Goal: Task Accomplishment & Management: Use online tool/utility

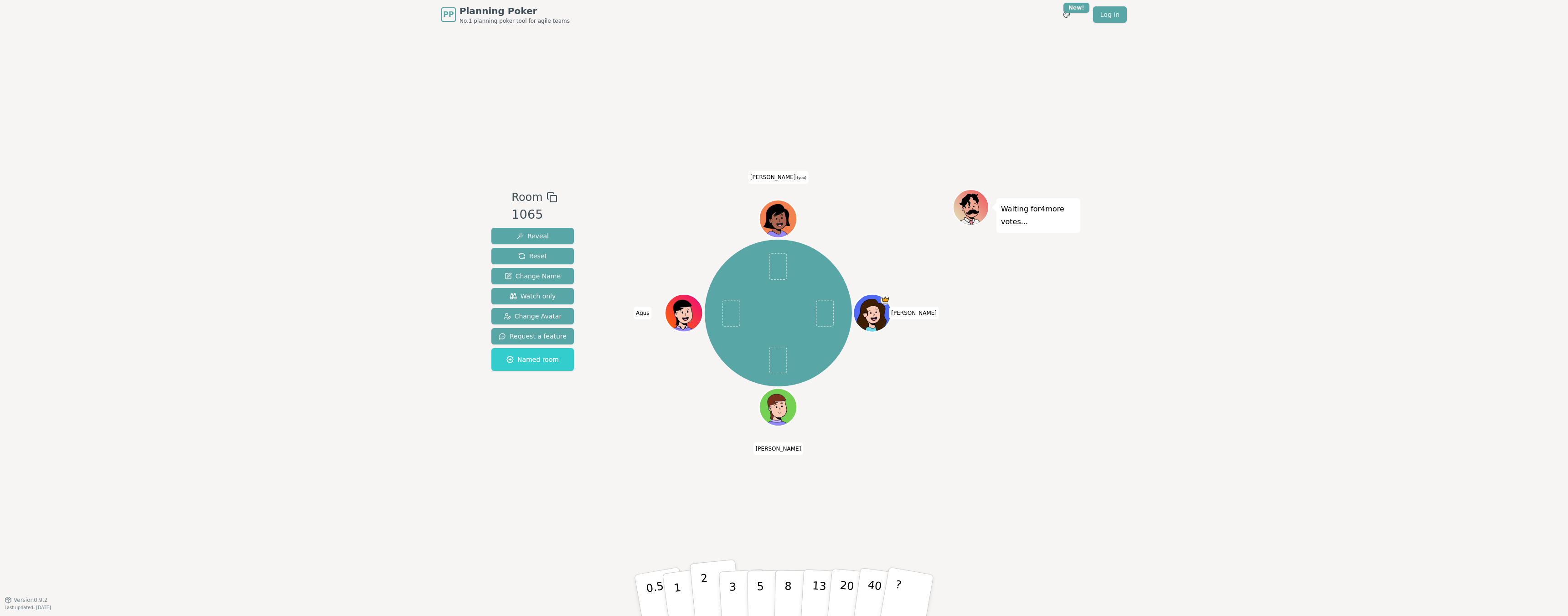
click at [706, 580] on p "2" at bounding box center [706, 596] width 12 height 49
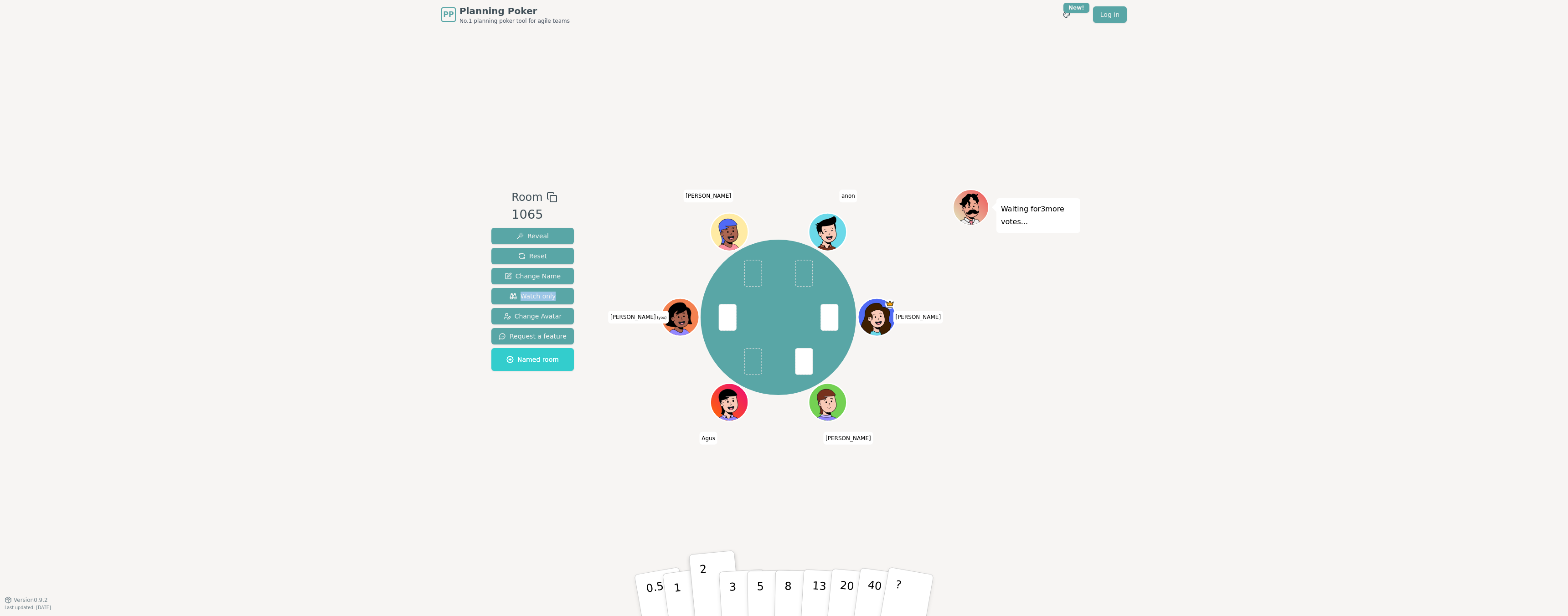
click at [0, 298] on div "PP Planning Poker No.1 planning poker tool for agile teams Toggle theme New! Lo…" at bounding box center [784, 308] width 1568 height 616
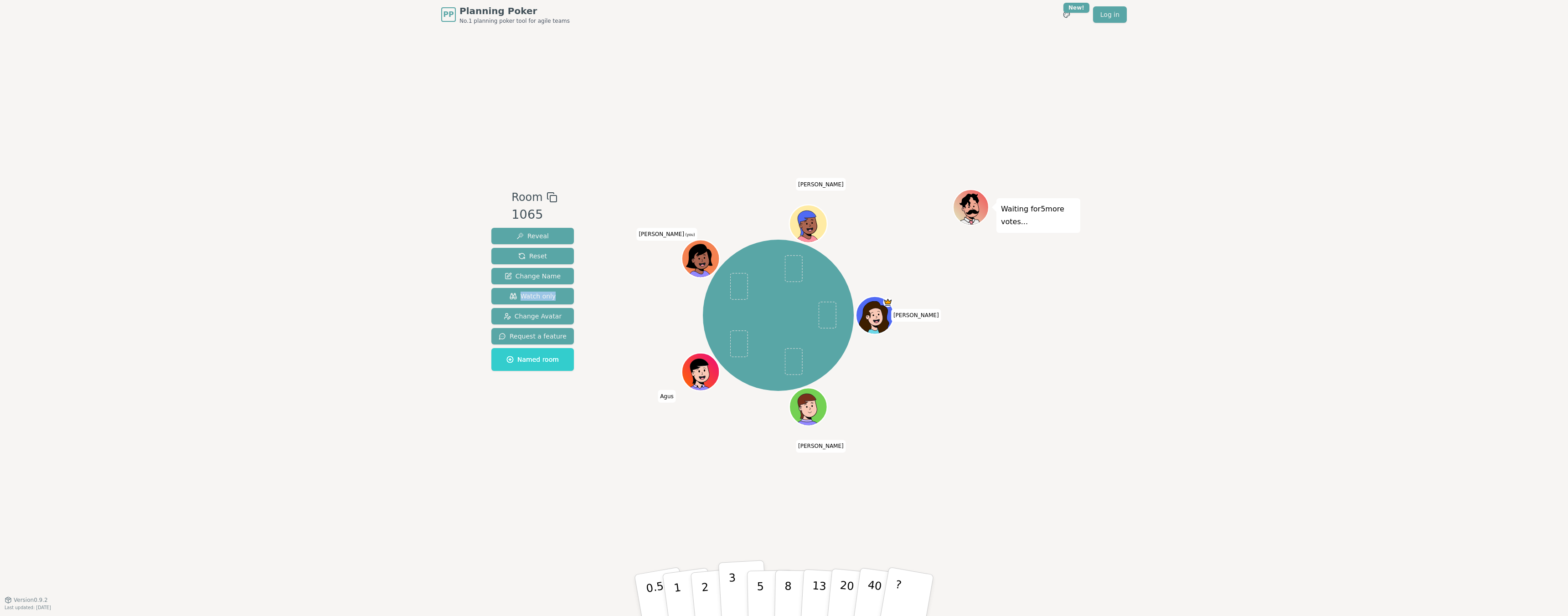
click at [732, 582] on p "3" at bounding box center [734, 596] width 10 height 49
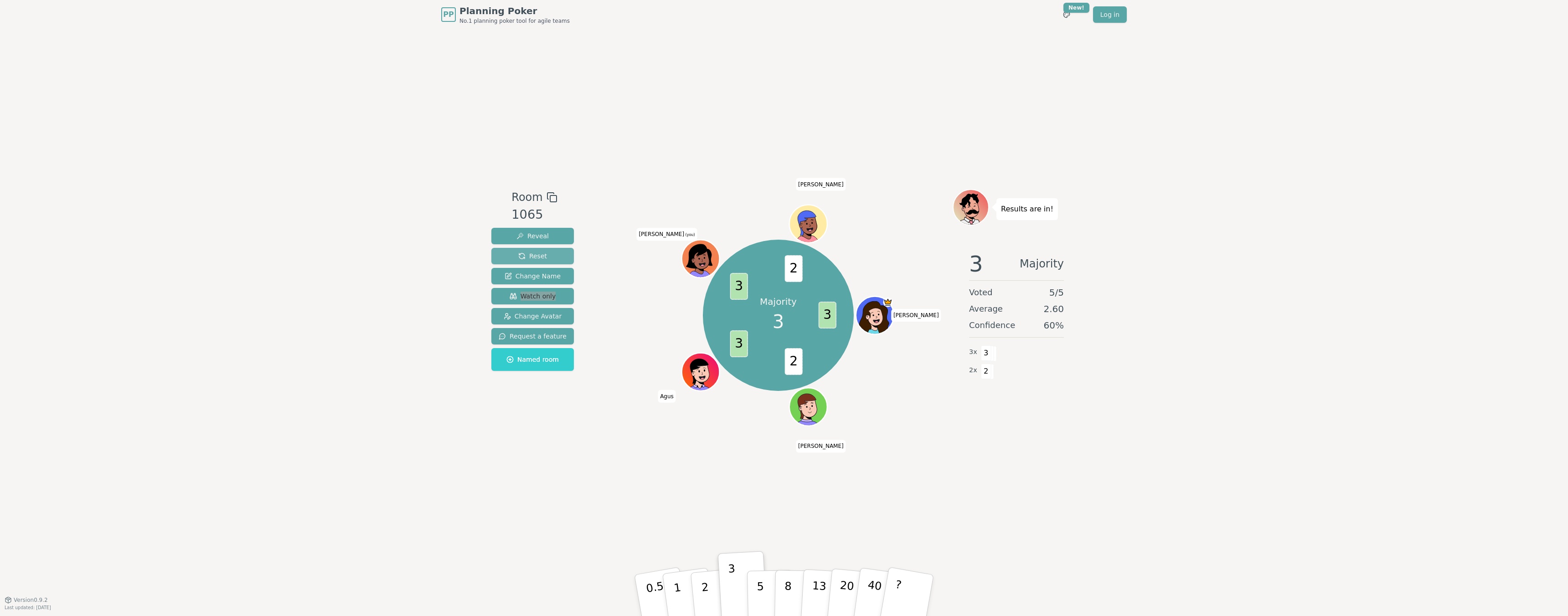
click at [543, 256] on span "Reset" at bounding box center [532, 256] width 29 height 9
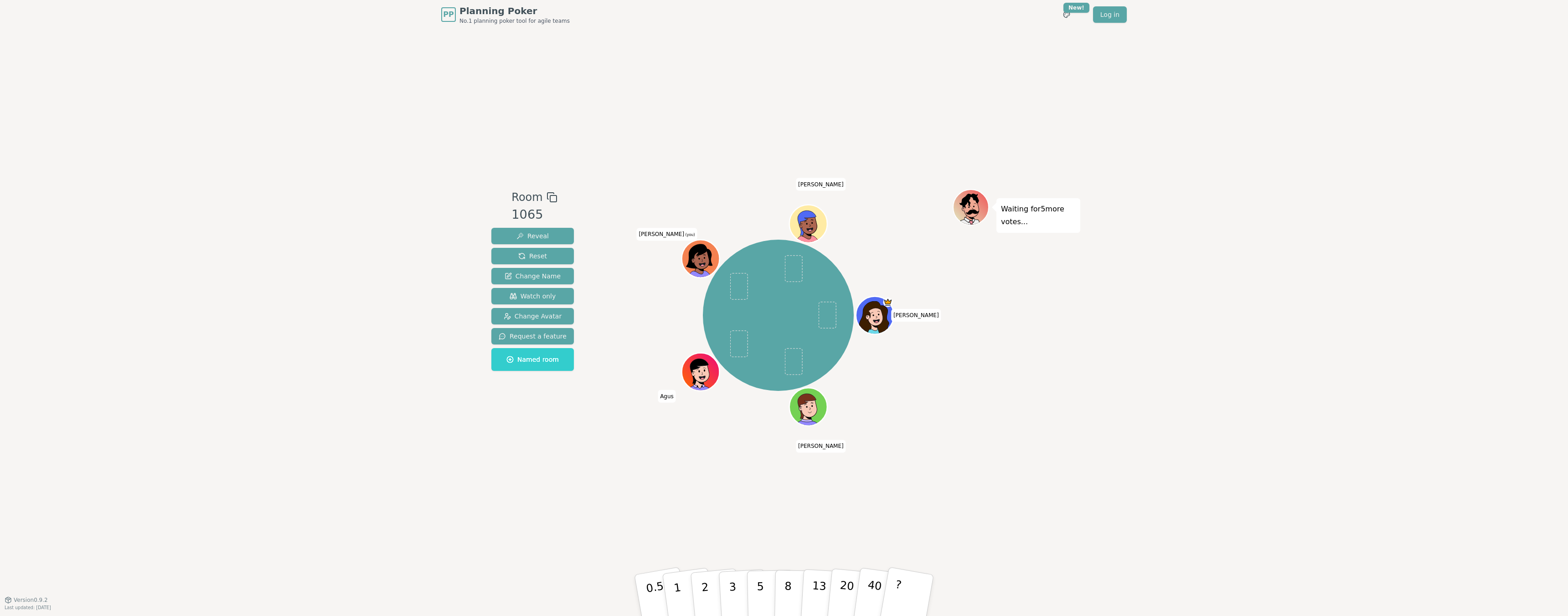
click at [604, 503] on div "Room 1065 Reveal Reset Change Name Watch only Change Avatar Request a feature N…" at bounding box center [784, 314] width 592 height 571
click at [764, 578] on button "5" at bounding box center [770, 596] width 47 height 69
click at [970, 485] on div "Room 1065 Reveal Reset Change Name Watch only Change Avatar Request a feature N…" at bounding box center [784, 314] width 592 height 571
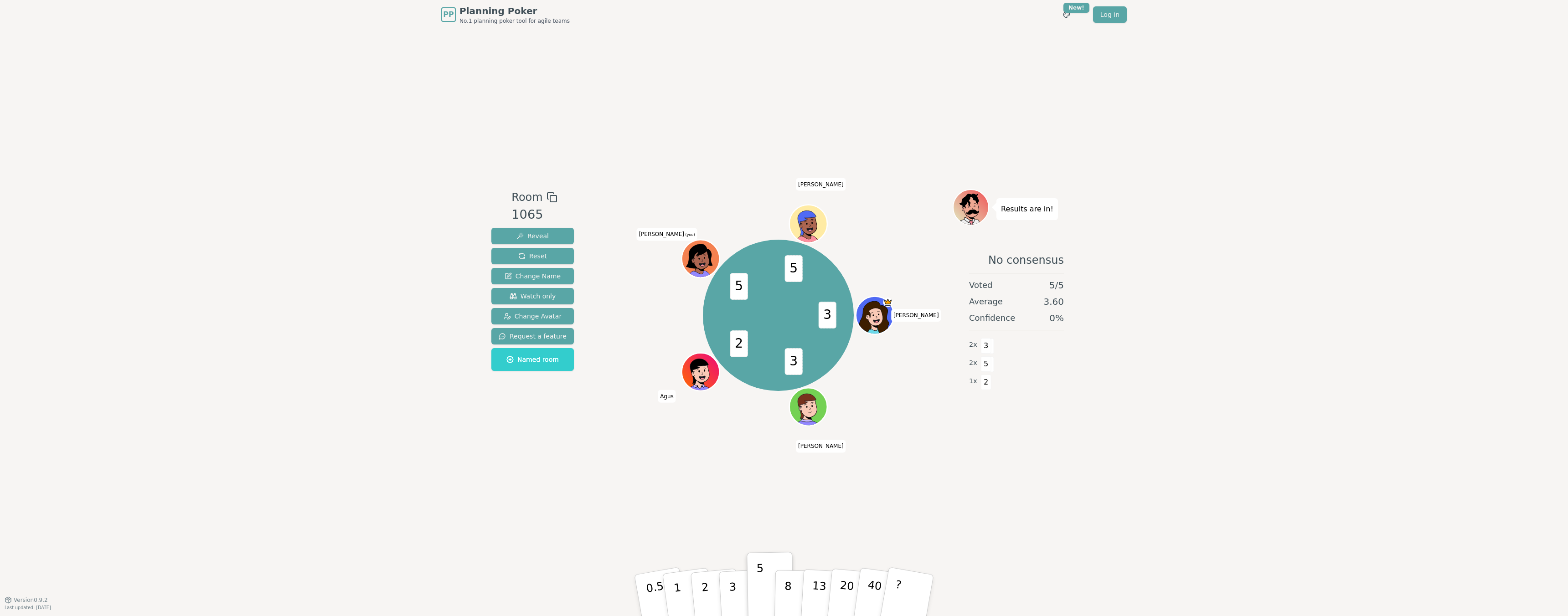
click at [386, 262] on div "PP Planning Poker No.1 planning poker tool for agile teams Toggle theme New! Lo…" at bounding box center [784, 308] width 1568 height 616
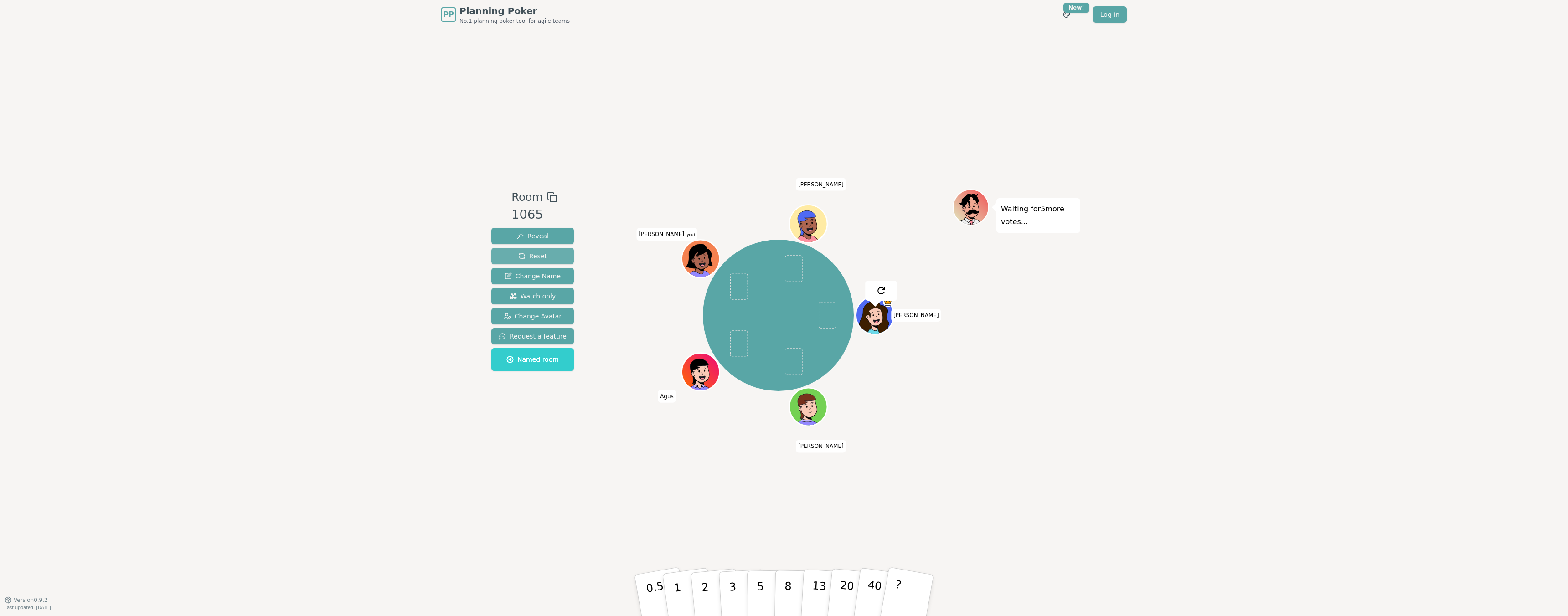
click at [535, 260] on span "Reset" at bounding box center [532, 256] width 29 height 9
click at [735, 579] on p "3" at bounding box center [734, 596] width 10 height 49
